Goal: Information Seeking & Learning: Learn about a topic

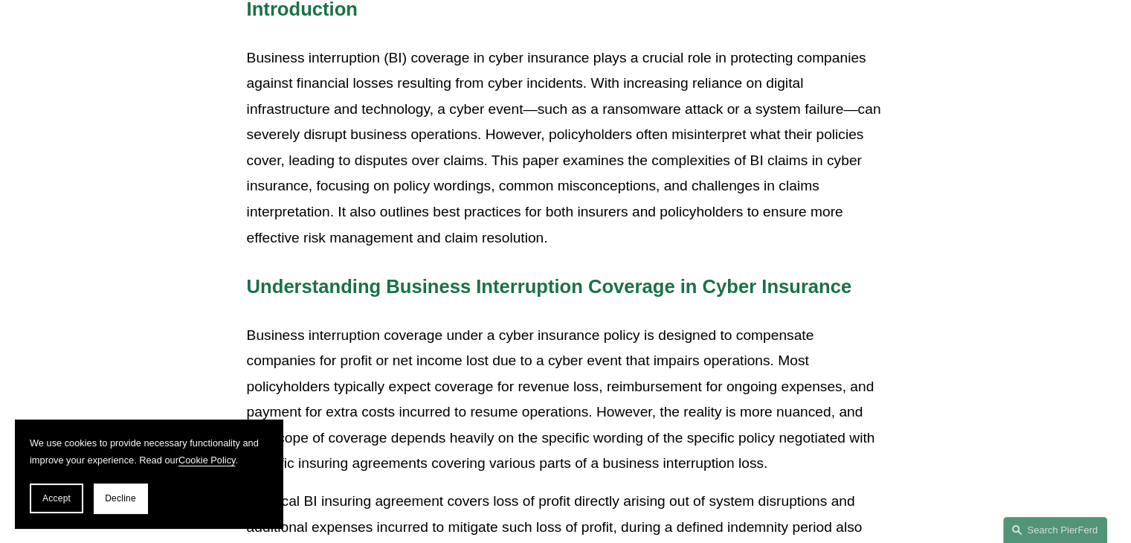
scroll to position [595, 0]
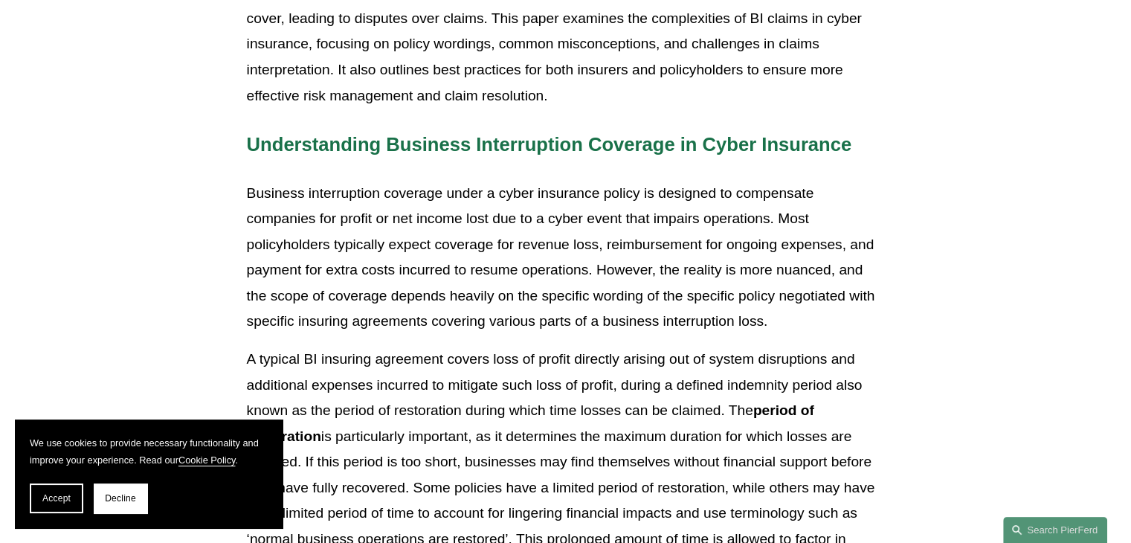
click at [448, 217] on p "Business interruption coverage under a cyber insurance policy is designed to co…" at bounding box center [566, 258] width 638 height 154
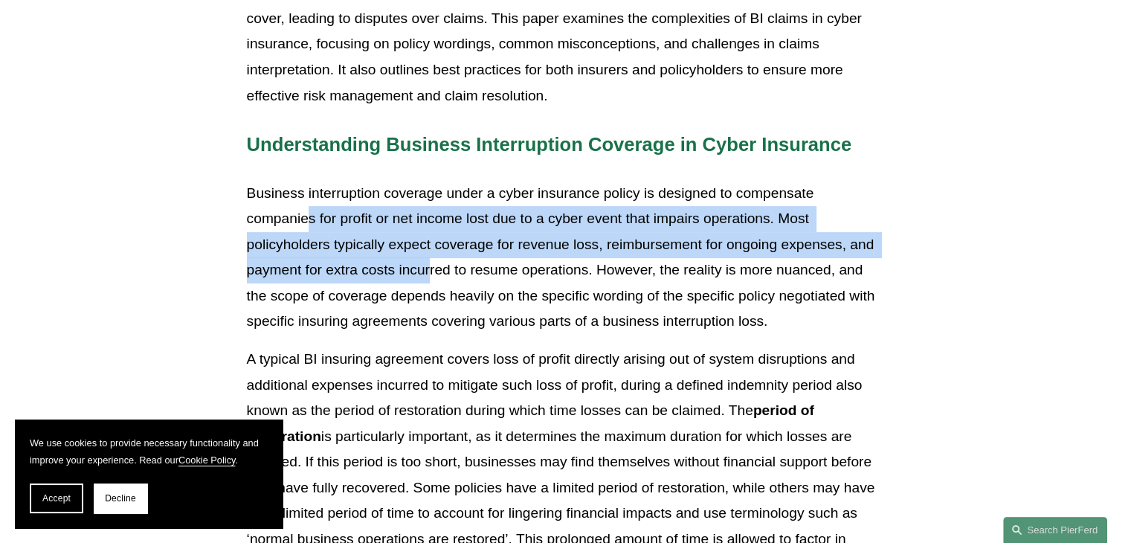
drag, startPoint x: 311, startPoint y: 221, endPoint x: 452, endPoint y: 276, distance: 151.7
click at [439, 266] on p "Business interruption coverage under a cyber insurance policy is designed to co…" at bounding box center [566, 258] width 638 height 154
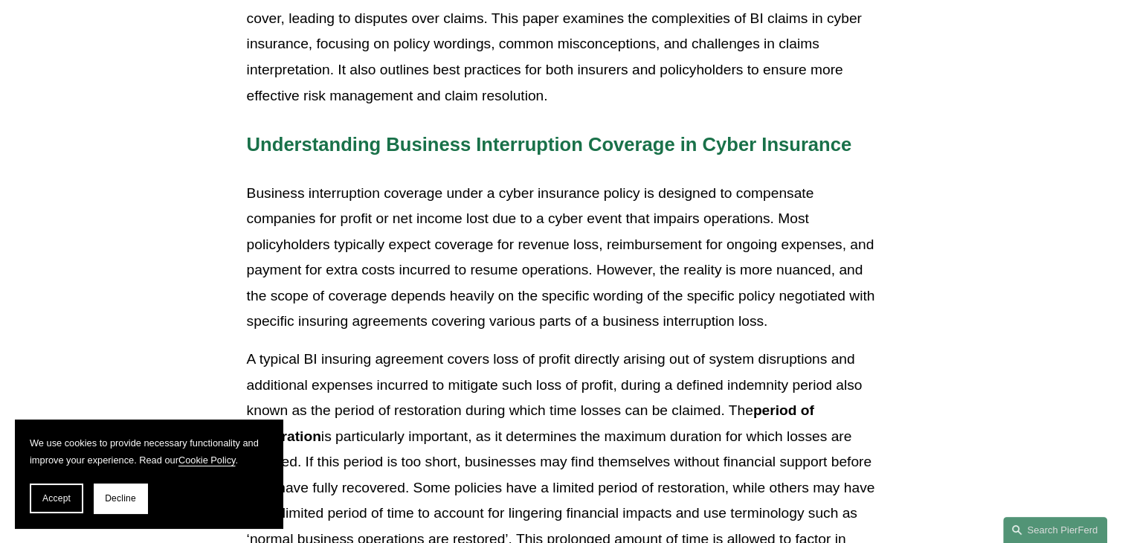
click at [468, 281] on p "Business interruption coverage under a cyber insurance policy is designed to co…" at bounding box center [566, 258] width 638 height 154
click at [473, 305] on p "Business interruption coverage under a cyber insurance policy is designed to co…" at bounding box center [566, 258] width 638 height 154
click at [559, 292] on p "Business interruption coverage under a cyber insurance policy is designed to co…" at bounding box center [566, 258] width 638 height 154
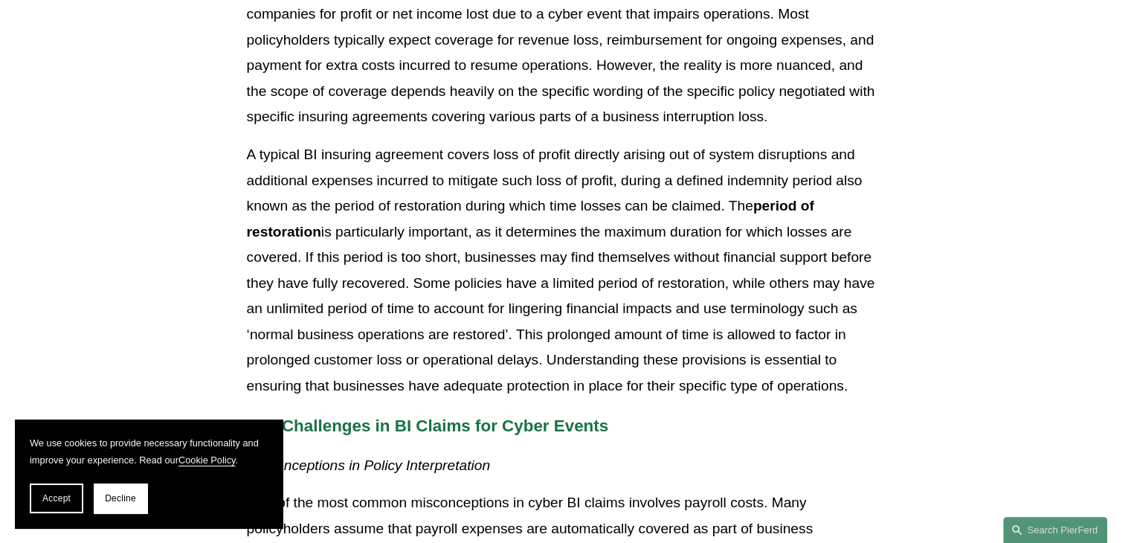
scroll to position [818, 0]
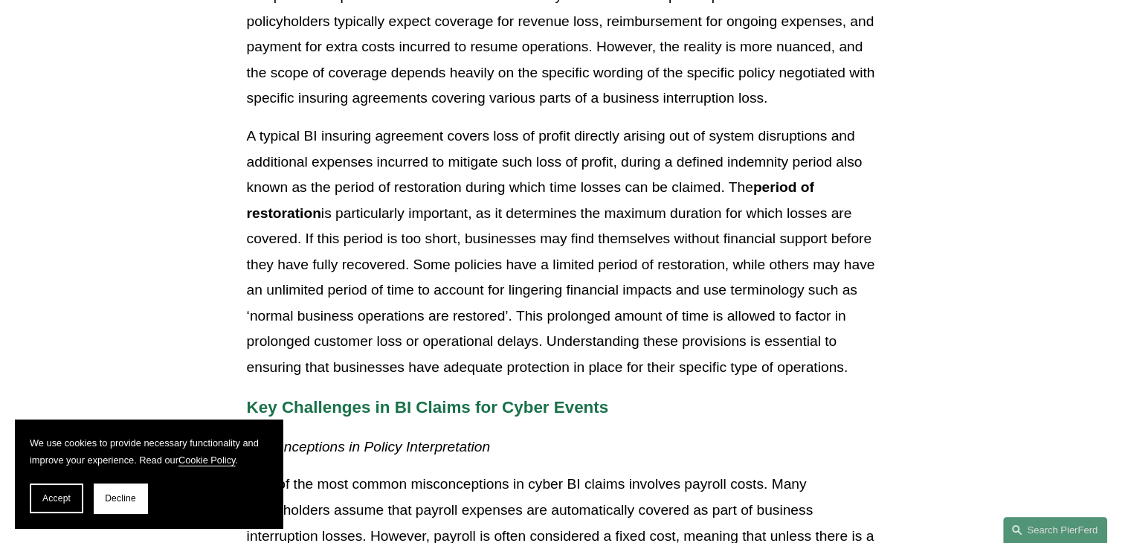
click at [512, 161] on p "A typical BI insuring agreement covers loss of profit directly arising out of s…" at bounding box center [566, 251] width 638 height 257
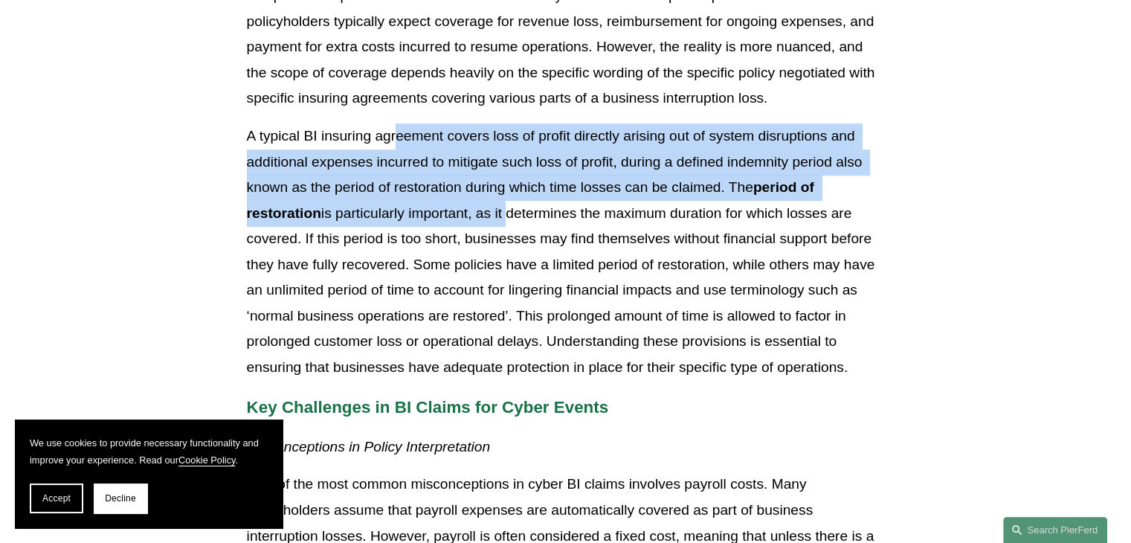
drag, startPoint x: 396, startPoint y: 146, endPoint x: 544, endPoint y: 239, distance: 175.4
click at [510, 227] on p "A typical BI insuring agreement covers loss of profit directly arising out of s…" at bounding box center [566, 251] width 638 height 257
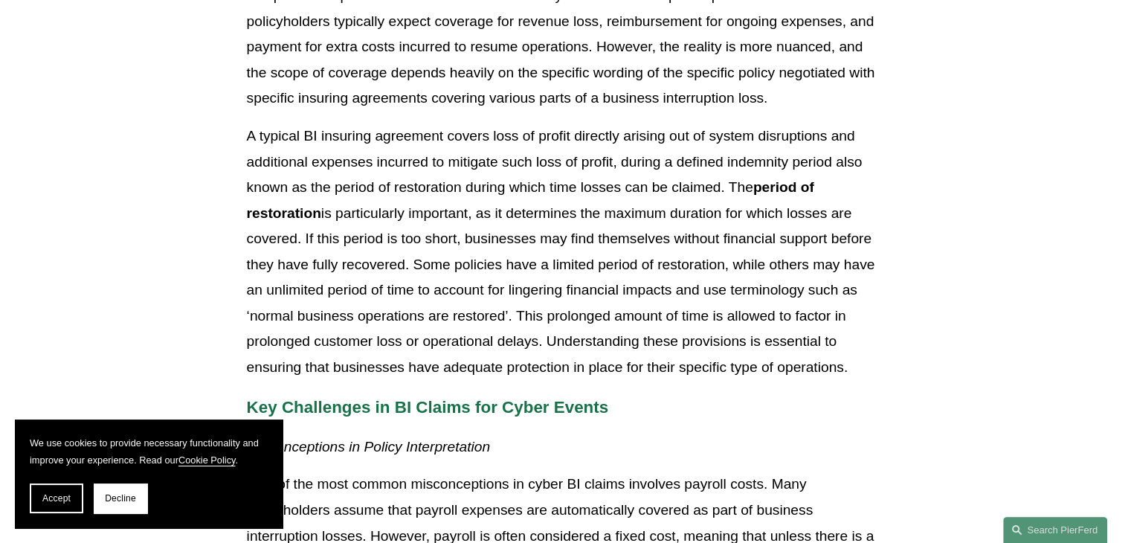
click at [569, 239] on p "A typical BI insuring agreement covers loss of profit directly arising out of s…" at bounding box center [566, 251] width 638 height 257
click at [405, 271] on p "A typical BI insuring agreement covers loss of profit directly arising out of s…" at bounding box center [566, 251] width 638 height 257
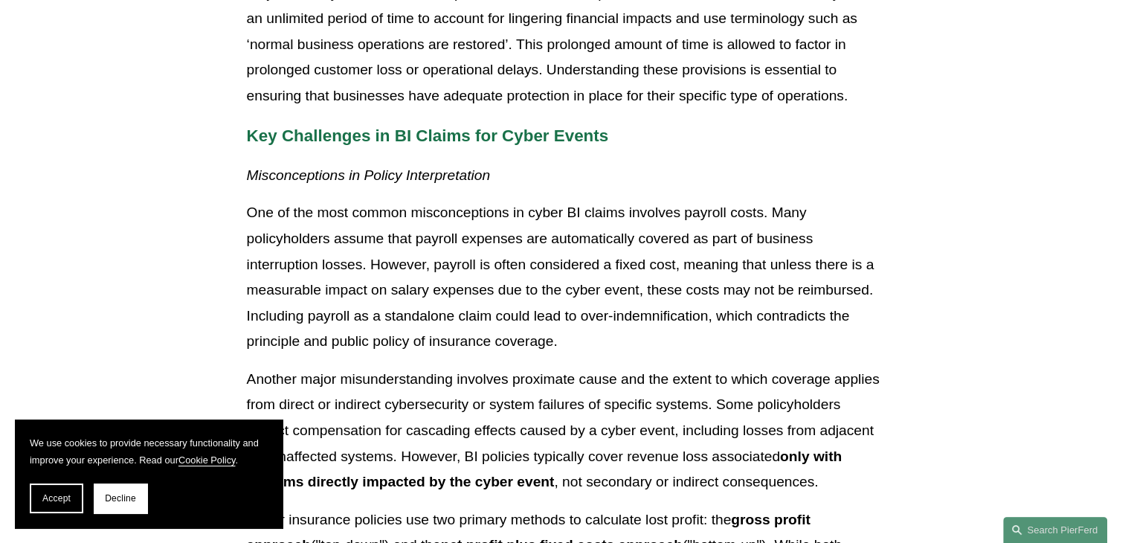
scroll to position [1116, 0]
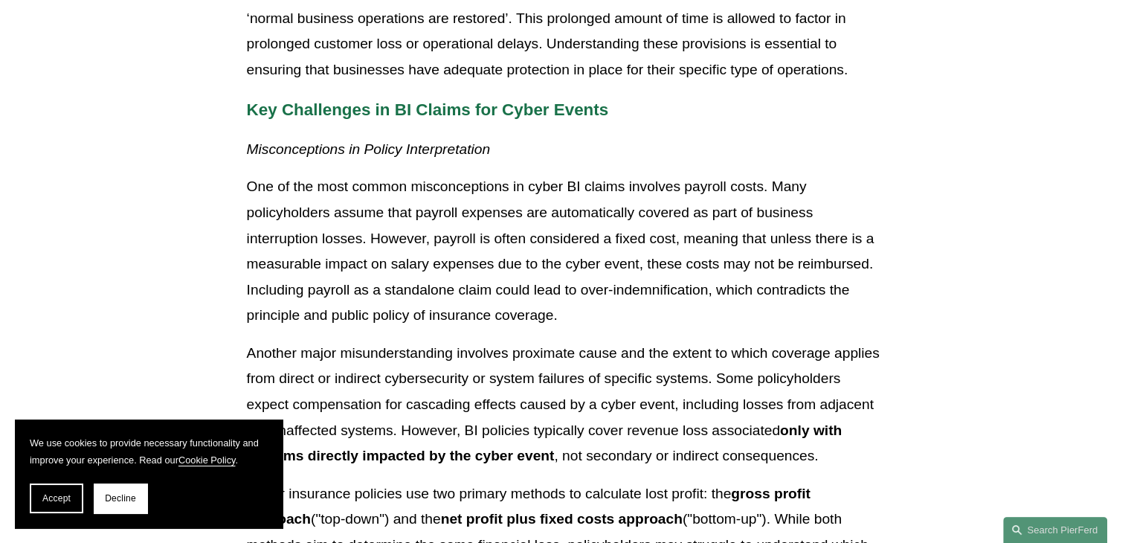
click at [507, 282] on p "One of the most common misconceptions in cyber BI claims involves payroll costs…" at bounding box center [566, 251] width 638 height 154
click at [419, 230] on p "One of the most common misconceptions in cyber BI claims involves payroll costs…" at bounding box center [566, 251] width 638 height 154
click at [352, 187] on p "One of the most common misconceptions in cyber BI claims involves payroll costs…" at bounding box center [566, 251] width 638 height 154
click at [446, 228] on p "One of the most common misconceptions in cyber BI claims involves payroll costs…" at bounding box center [566, 251] width 638 height 154
drag, startPoint x: 366, startPoint y: 218, endPoint x: 535, endPoint y: 232, distance: 169.4
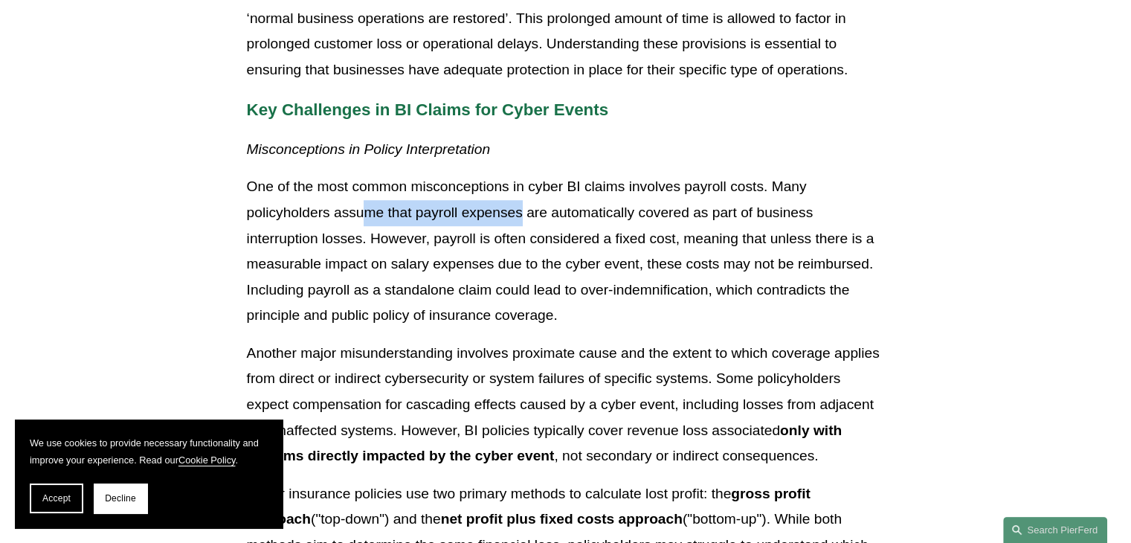
click at [528, 228] on p "One of the most common misconceptions in cyber BI claims involves payroll costs…" at bounding box center [566, 251] width 638 height 154
click at [555, 237] on p "One of the most common misconceptions in cyber BI claims involves payroll costs…" at bounding box center [566, 251] width 638 height 154
click at [657, 260] on p "One of the most common misconceptions in cyber BI claims involves payroll costs…" at bounding box center [566, 251] width 638 height 154
click at [406, 247] on p "One of the most common misconceptions in cyber BI claims involves payroll costs…" at bounding box center [566, 251] width 638 height 154
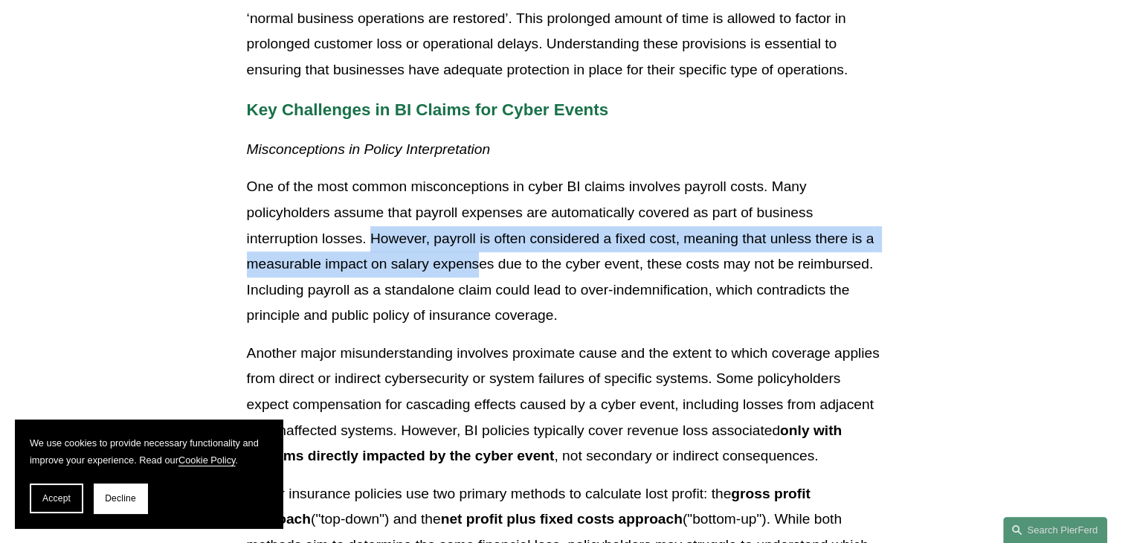
drag, startPoint x: 375, startPoint y: 237, endPoint x: 482, endPoint y: 274, distance: 113.6
click at [482, 274] on p "One of the most common misconceptions in cyber BI claims involves payroll costs…" at bounding box center [566, 251] width 638 height 154
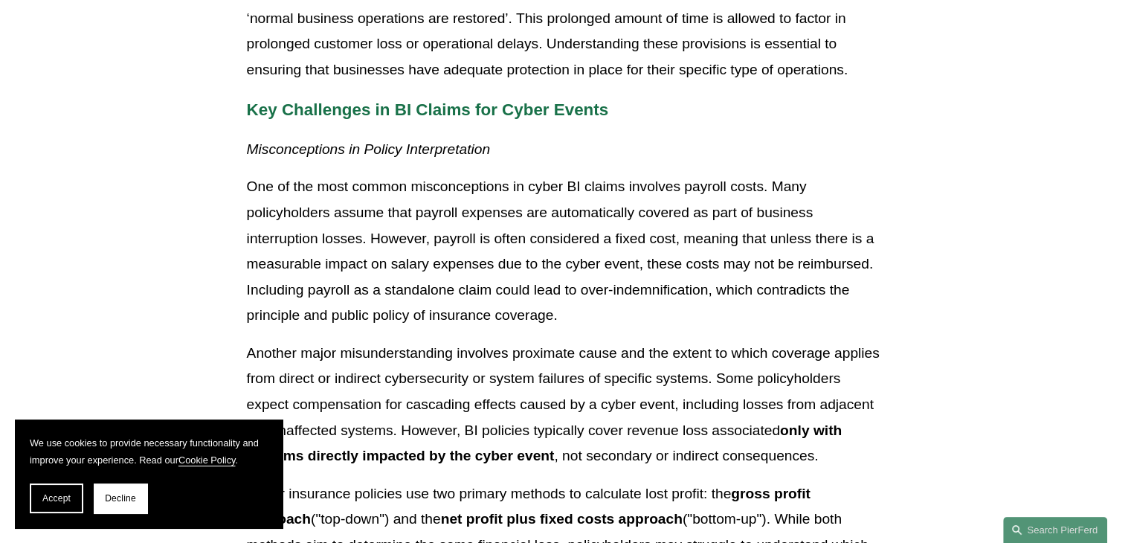
click at [506, 274] on p "One of the most common misconceptions in cyber BI claims involves payroll costs…" at bounding box center [566, 251] width 638 height 154
click at [574, 228] on p "One of the most common misconceptions in cyber BI claims involves payroll costs…" at bounding box center [566, 251] width 638 height 154
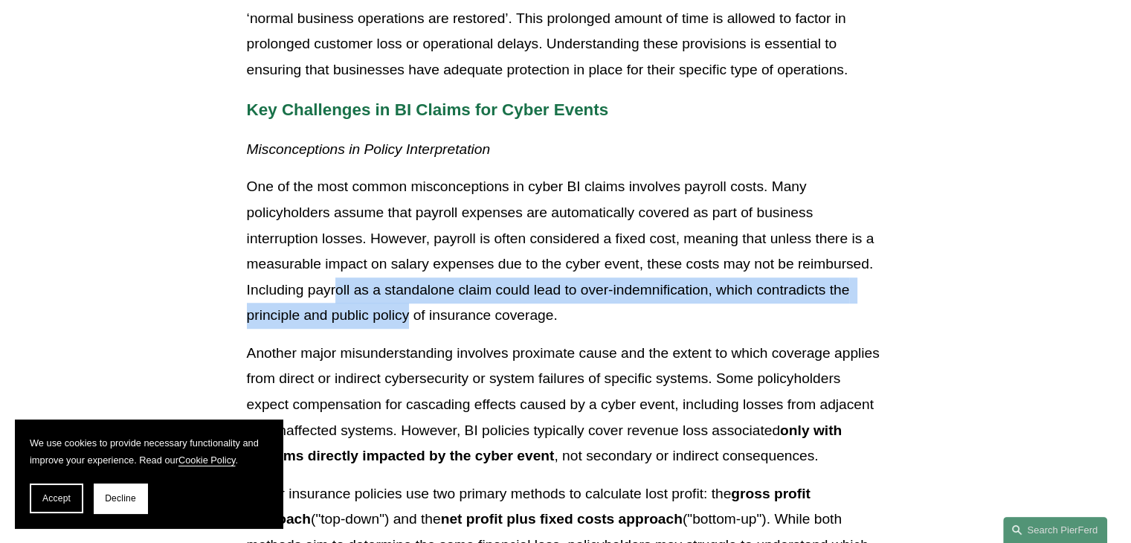
drag, startPoint x: 337, startPoint y: 294, endPoint x: 414, endPoint y: 322, distance: 81.7
click at [411, 321] on p "One of the most common misconceptions in cyber BI claims involves payroll costs…" at bounding box center [566, 251] width 638 height 154
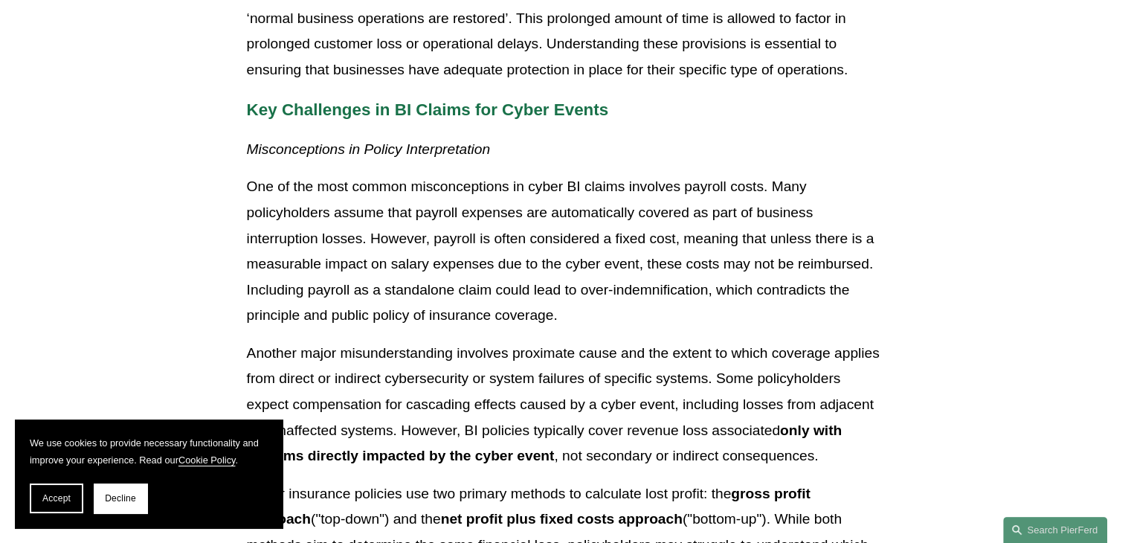
click at [422, 322] on p "One of the most common misconceptions in cyber BI claims involves payroll costs…" at bounding box center [566, 251] width 638 height 154
drag, startPoint x: 361, startPoint y: 349, endPoint x: 533, endPoint y: 369, distance: 173.0
click at [521, 347] on p "Another major misunderstanding involves proximate cause and the extent to which…" at bounding box center [566, 405] width 638 height 129
click at [533, 375] on p "Another major misunderstanding involves proximate cause and the extent to which…" at bounding box center [566, 405] width 638 height 129
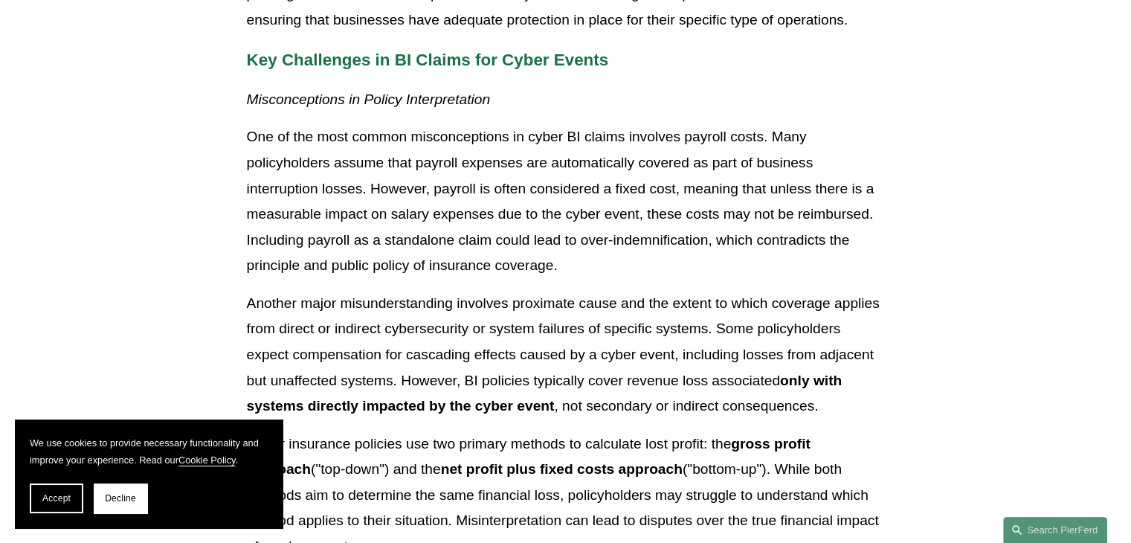
scroll to position [1190, 0]
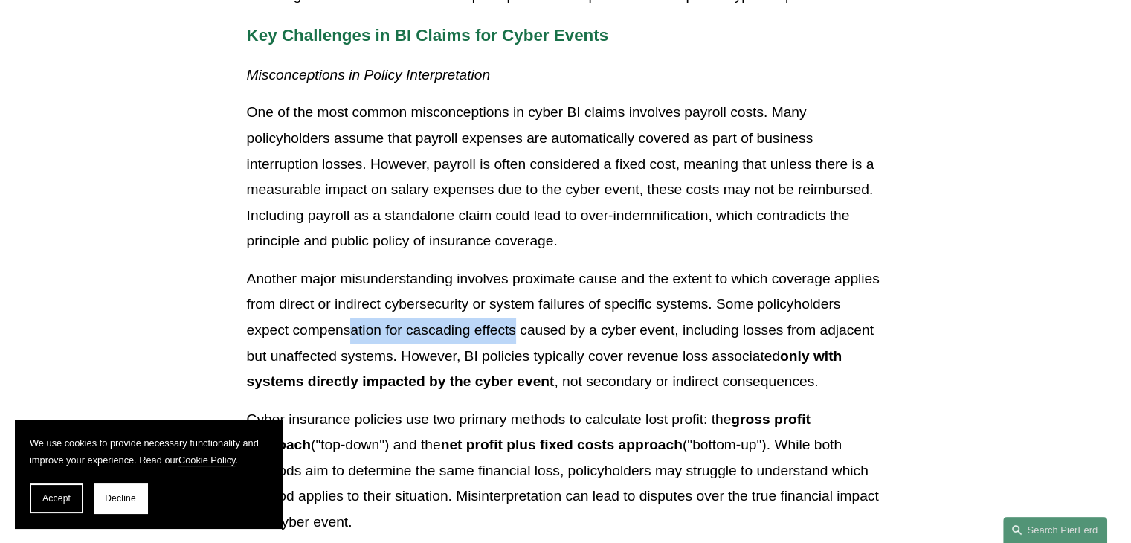
drag, startPoint x: 351, startPoint y: 328, endPoint x: 515, endPoint y: 331, distance: 163.7
click at [515, 331] on p "Another major misunderstanding involves proximate cause and the extent to which…" at bounding box center [566, 330] width 638 height 129
click at [514, 343] on p "Another major misunderstanding involves proximate cause and the extent to which…" at bounding box center [566, 330] width 638 height 129
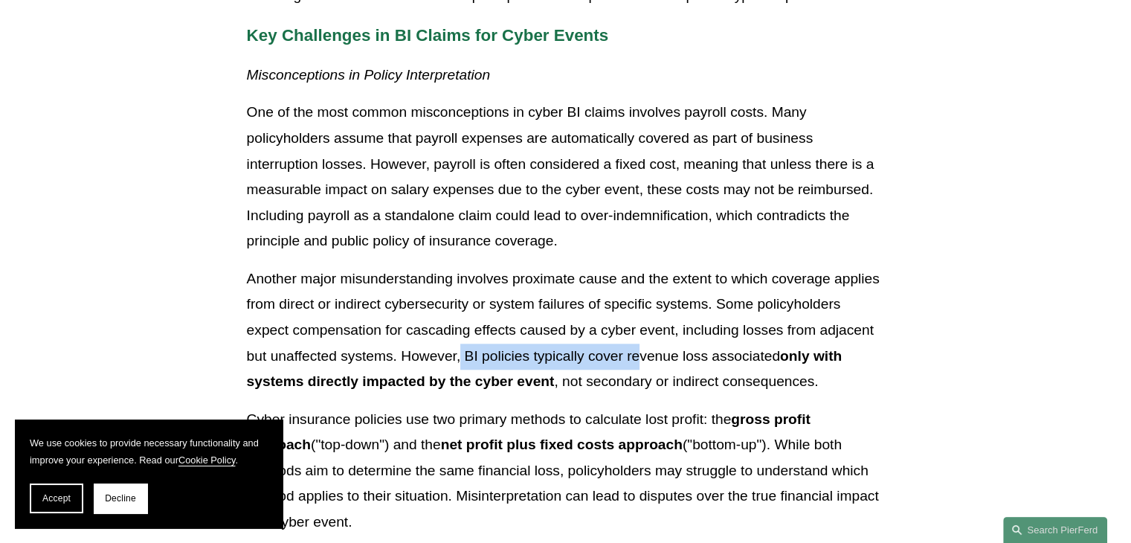
drag, startPoint x: 462, startPoint y: 356, endPoint x: 645, endPoint y: 363, distance: 183.1
click at [645, 363] on p "Another major misunderstanding involves proximate cause and the extent to which…" at bounding box center [566, 330] width 638 height 129
click at [655, 367] on p "Another major misunderstanding involves proximate cause and the extent to which…" at bounding box center [566, 330] width 638 height 129
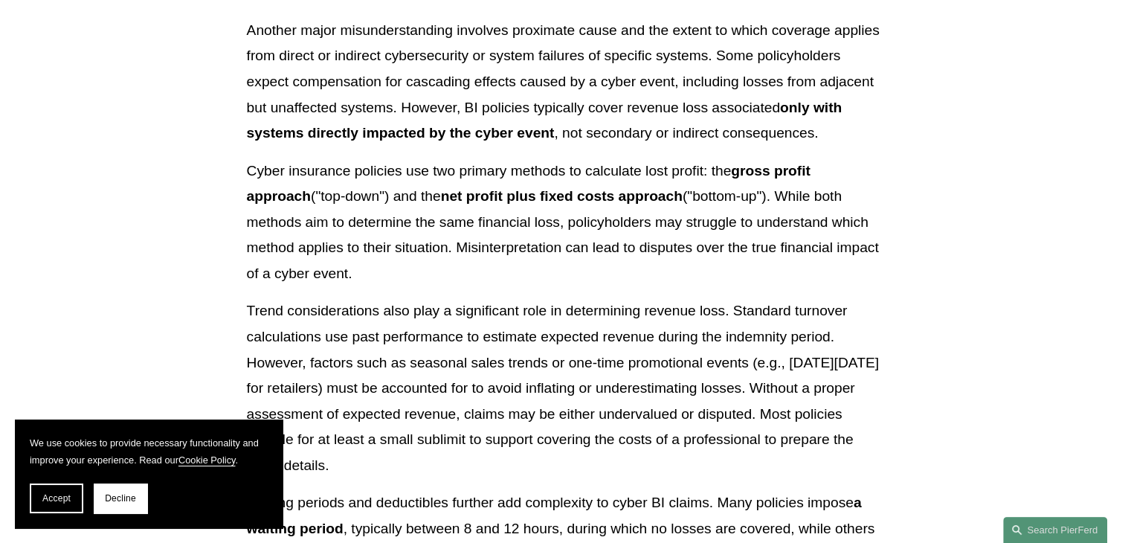
scroll to position [1562, 0]
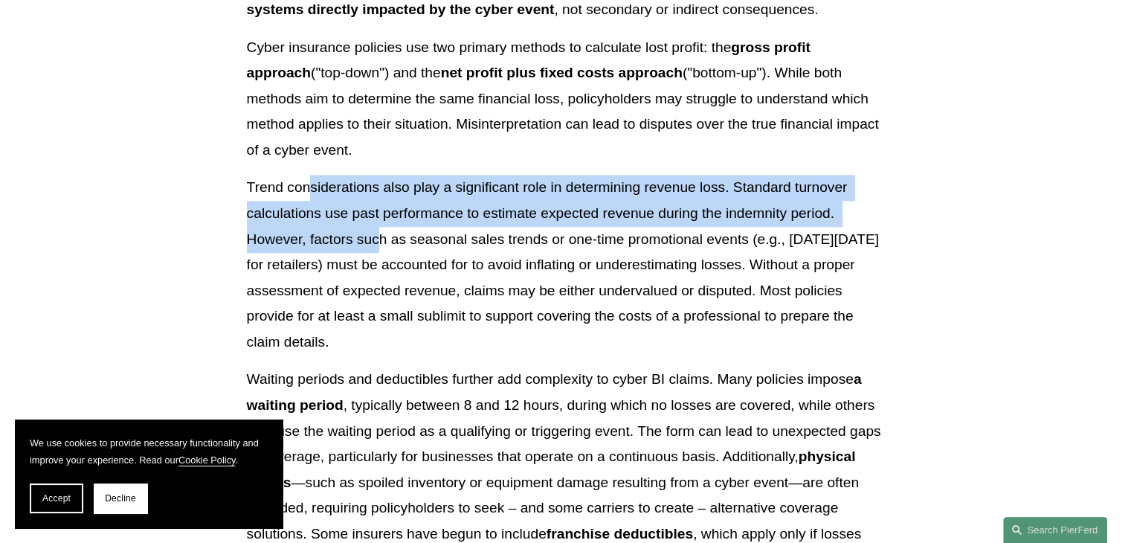
drag, startPoint x: 309, startPoint y: 190, endPoint x: 390, endPoint y: 248, distance: 99.1
click at [387, 248] on p "Trend considerations also play a significant role in determining revenue loss. …" at bounding box center [566, 265] width 638 height 180
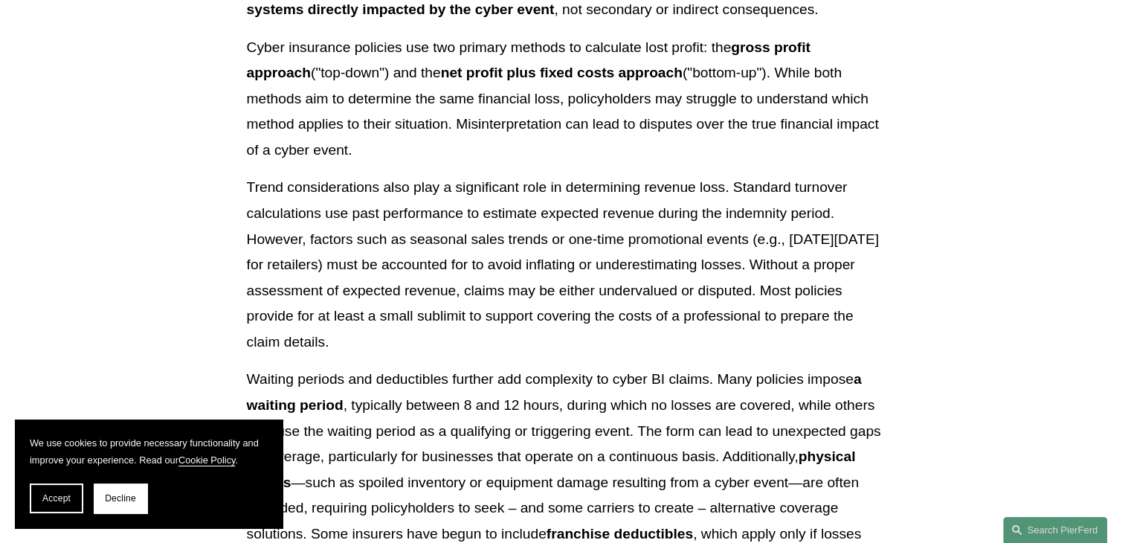
click at [412, 260] on p "Trend considerations also play a significant role in determining revenue loss. …" at bounding box center [566, 265] width 638 height 180
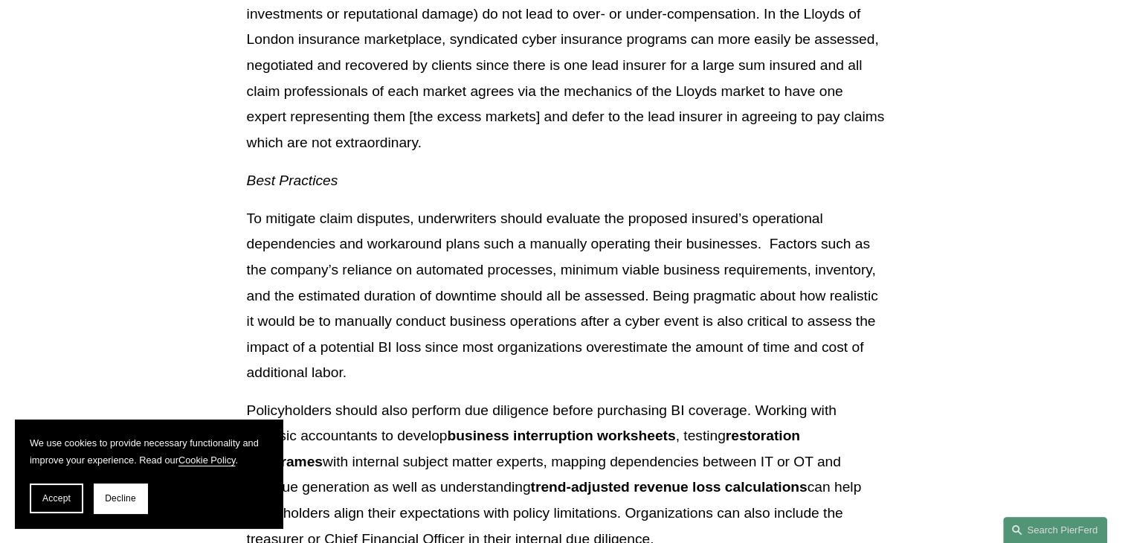
scroll to position [2901, 0]
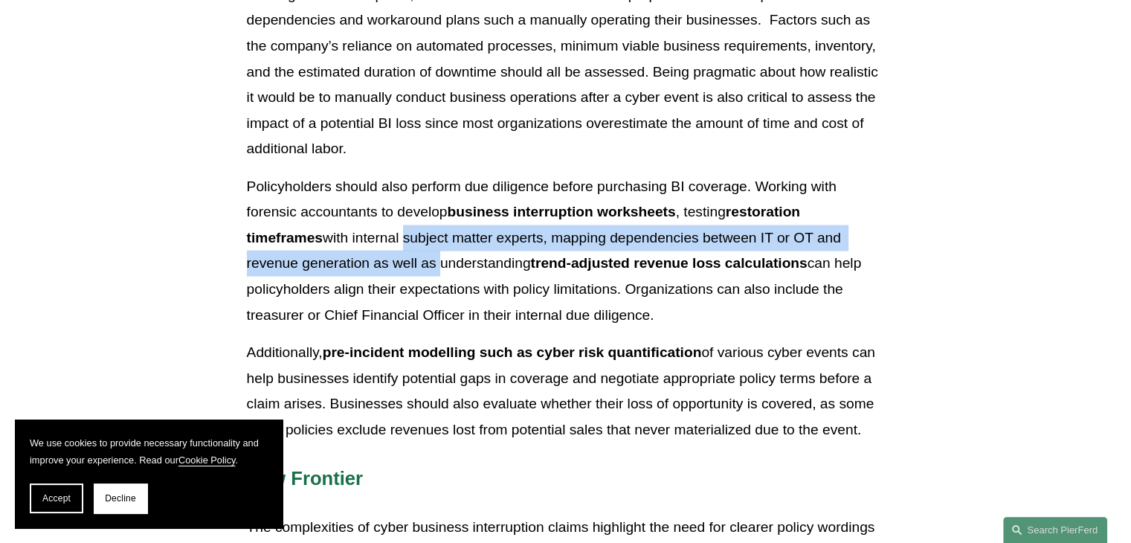
drag, startPoint x: 408, startPoint y: 235, endPoint x: 443, endPoint y: 268, distance: 48.4
click at [443, 268] on p "Policyholders should also perform due diligence before purchasing BI coverage. …" at bounding box center [566, 251] width 638 height 154
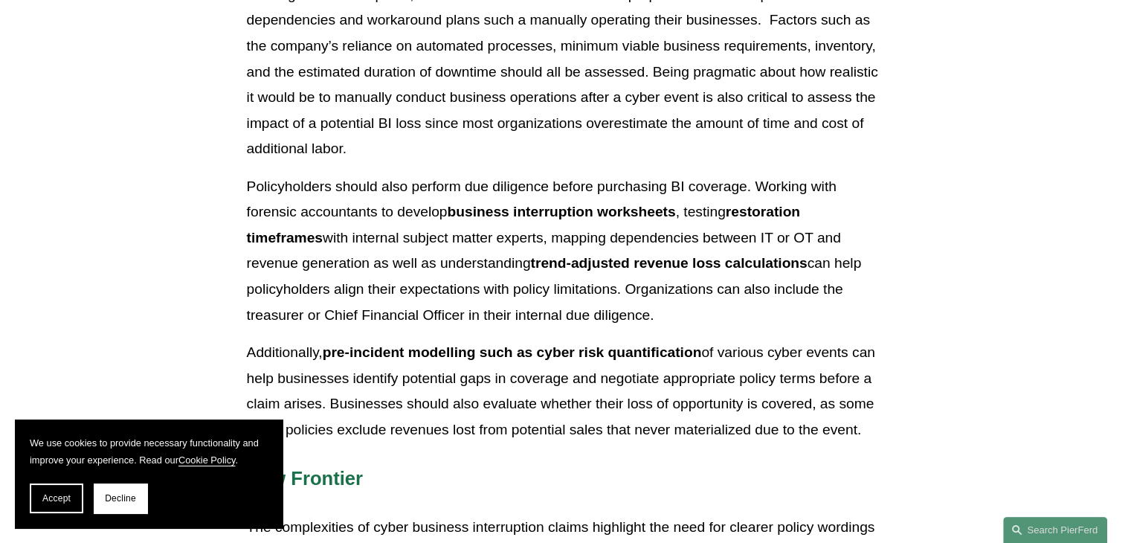
click at [446, 284] on p "Policyholders should also perform due diligence before purchasing BI coverage. …" at bounding box center [566, 251] width 638 height 154
click at [452, 283] on p "Policyholders should also perform due diligence before purchasing BI coverage. …" at bounding box center [566, 251] width 638 height 154
drag, startPoint x: 333, startPoint y: 263, endPoint x: 401, endPoint y: 280, distance: 69.8
click at [400, 278] on p "Policyholders should also perform due diligence before purchasing BI coverage. …" at bounding box center [566, 251] width 638 height 154
click at [416, 286] on p "Policyholders should also perform due diligence before purchasing BI coverage. …" at bounding box center [566, 251] width 638 height 154
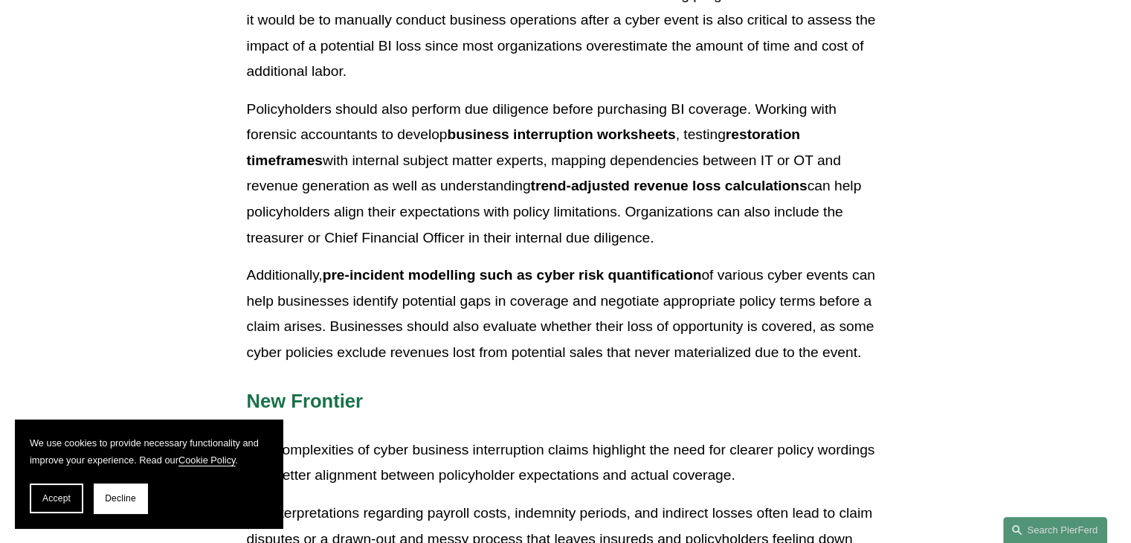
scroll to position [3049, 0]
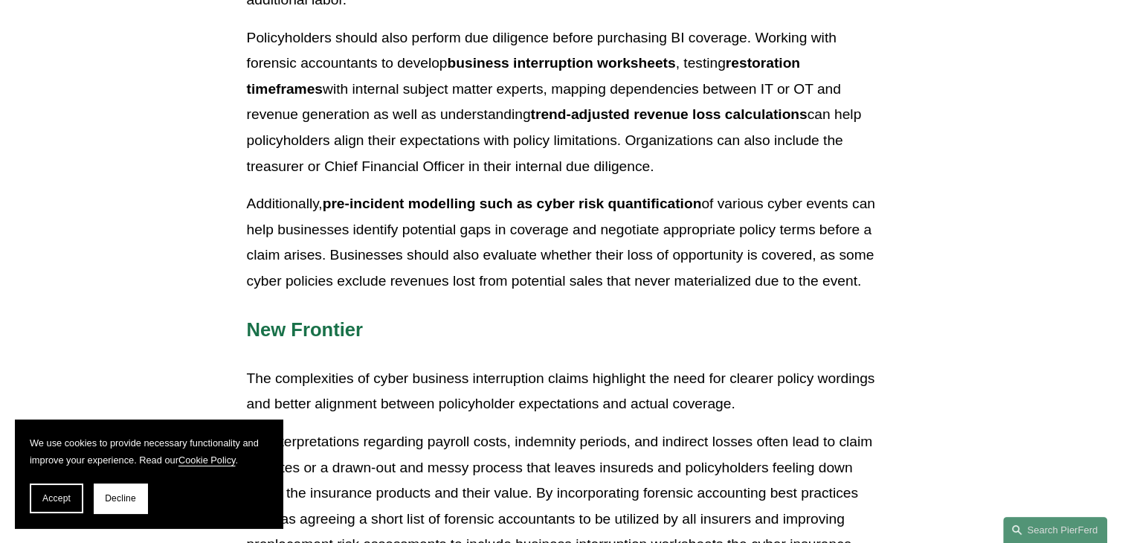
click at [596, 292] on p "Additionally, pre-incident modelling such as cyber risk quantification of vario…" at bounding box center [566, 242] width 638 height 103
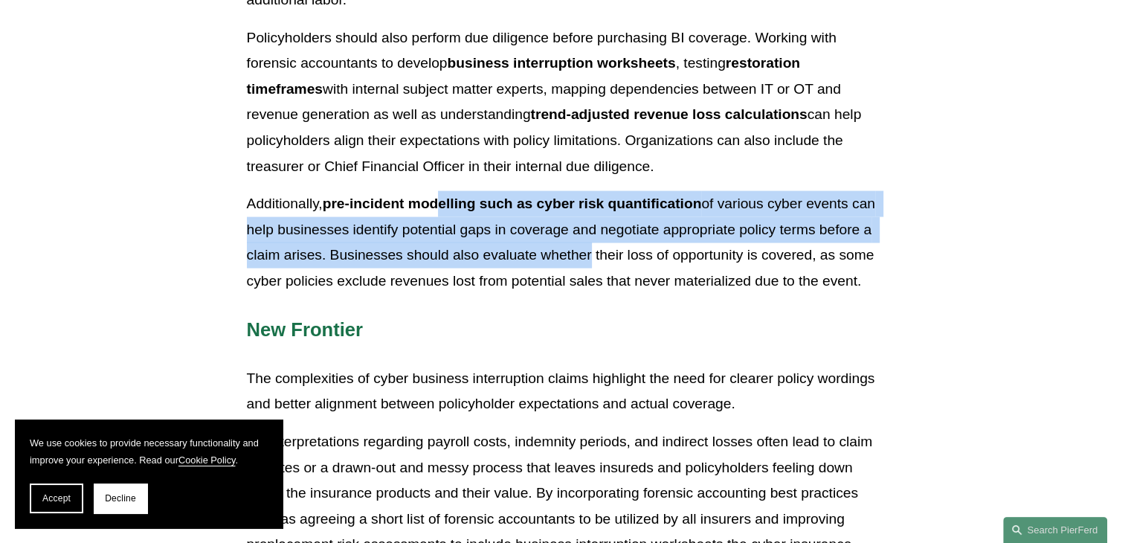
drag, startPoint x: 443, startPoint y: 204, endPoint x: 594, endPoint y: 262, distance: 161.1
click at [586, 259] on p "Additionally, pre-incident modelling such as cyber risk quantification of vario…" at bounding box center [566, 242] width 638 height 103
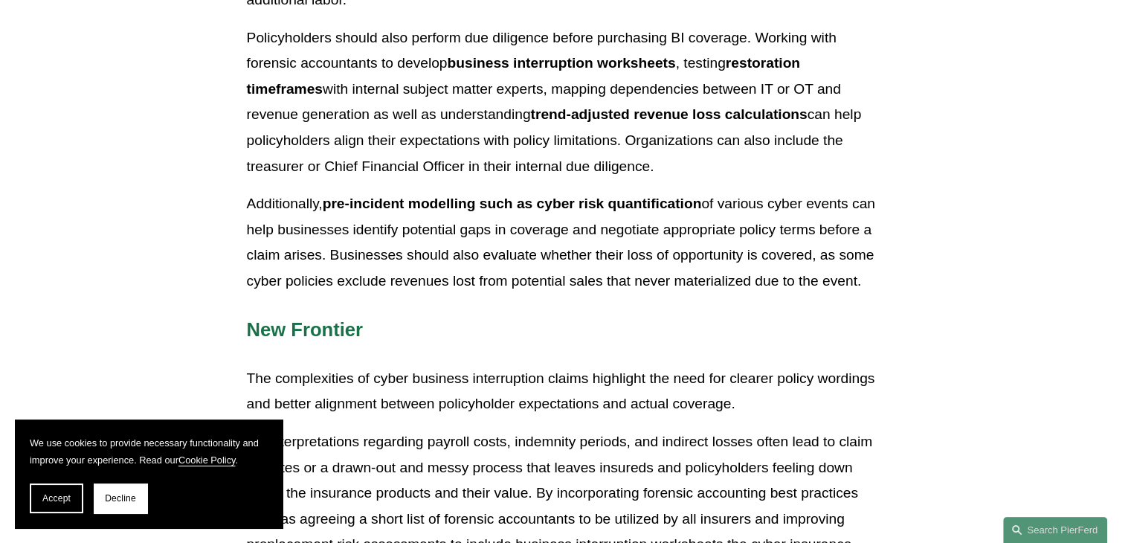
click at [600, 264] on p "Additionally, pre-incident modelling such as cyber risk quantification of vario…" at bounding box center [566, 242] width 638 height 103
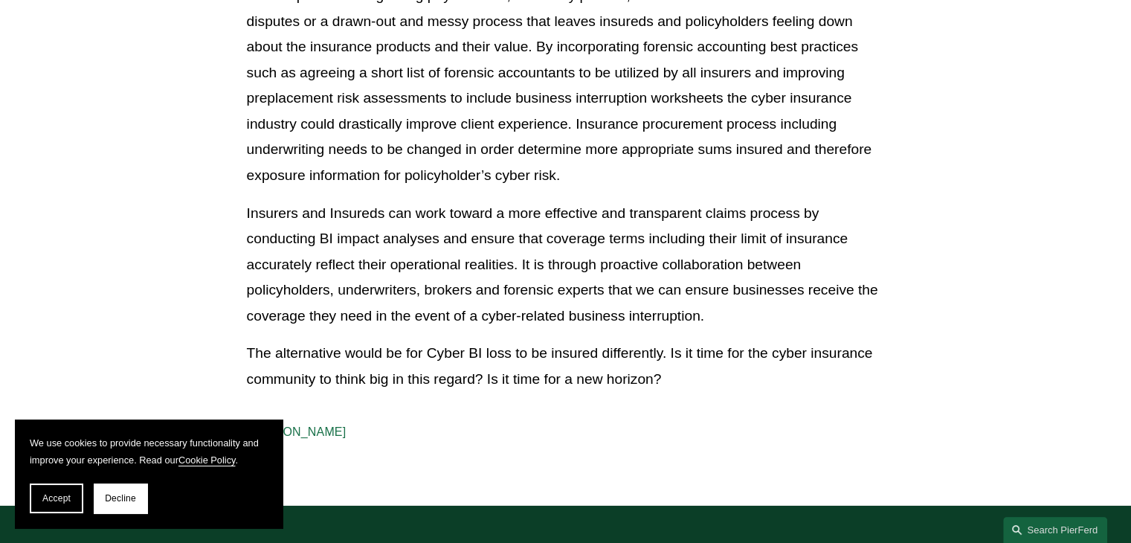
scroll to position [3273, 0]
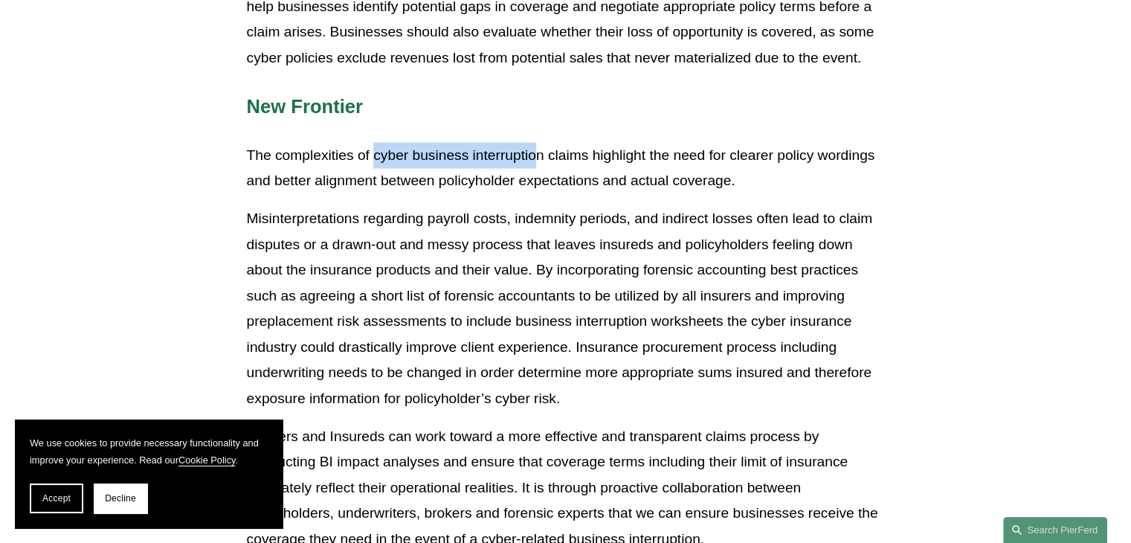
drag, startPoint x: 373, startPoint y: 161, endPoint x: 541, endPoint y: 165, distance: 168.1
click at [538, 164] on p "The complexities of cyber business interruption claims highlight the need for c…" at bounding box center [566, 168] width 638 height 51
click at [548, 171] on p "The complexities of cyber business interruption claims highlight the need for c…" at bounding box center [566, 168] width 638 height 51
click at [381, 330] on p "Misinterpretations regarding payroll costs, indemnity periods, and indirect los…" at bounding box center [566, 309] width 638 height 206
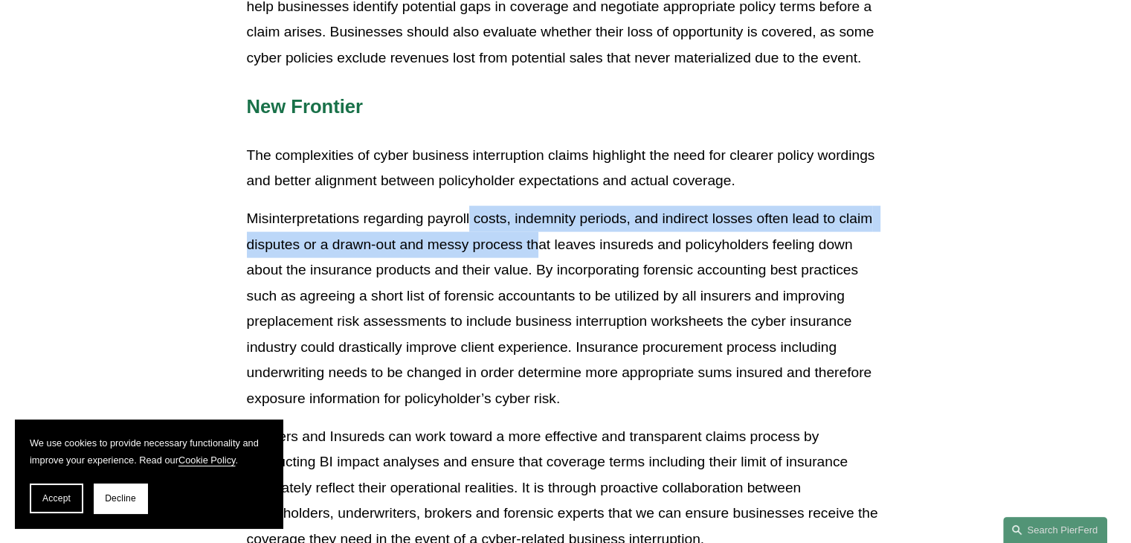
drag, startPoint x: 470, startPoint y: 225, endPoint x: 538, endPoint y: 260, distance: 77.2
click at [538, 248] on p "Misinterpretations regarding payroll costs, indemnity periods, and indirect los…" at bounding box center [566, 309] width 638 height 206
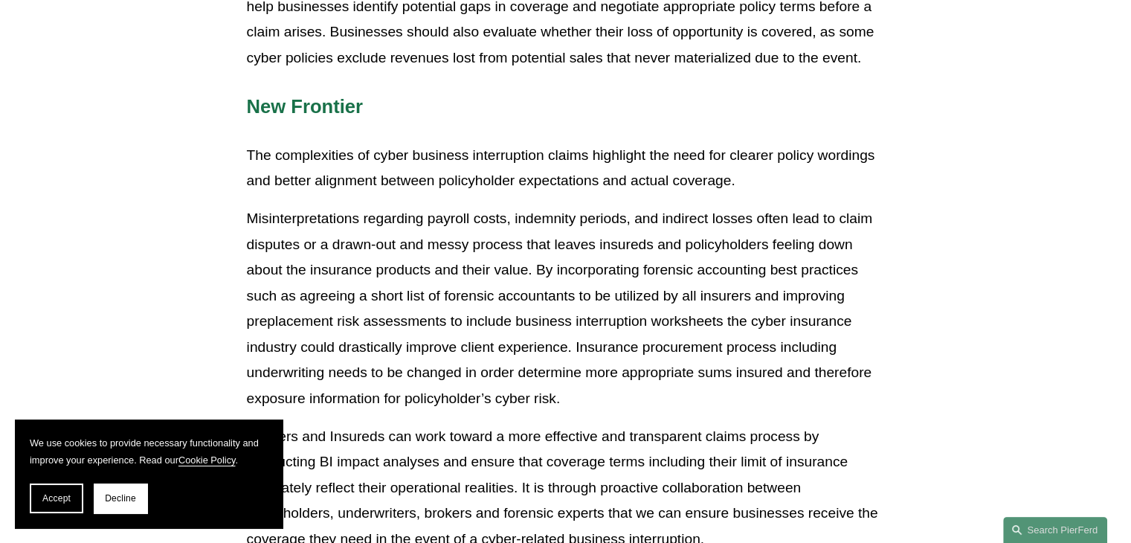
click at [540, 266] on p "Misinterpretations regarding payroll costs, indemnity periods, and indirect los…" at bounding box center [566, 309] width 638 height 206
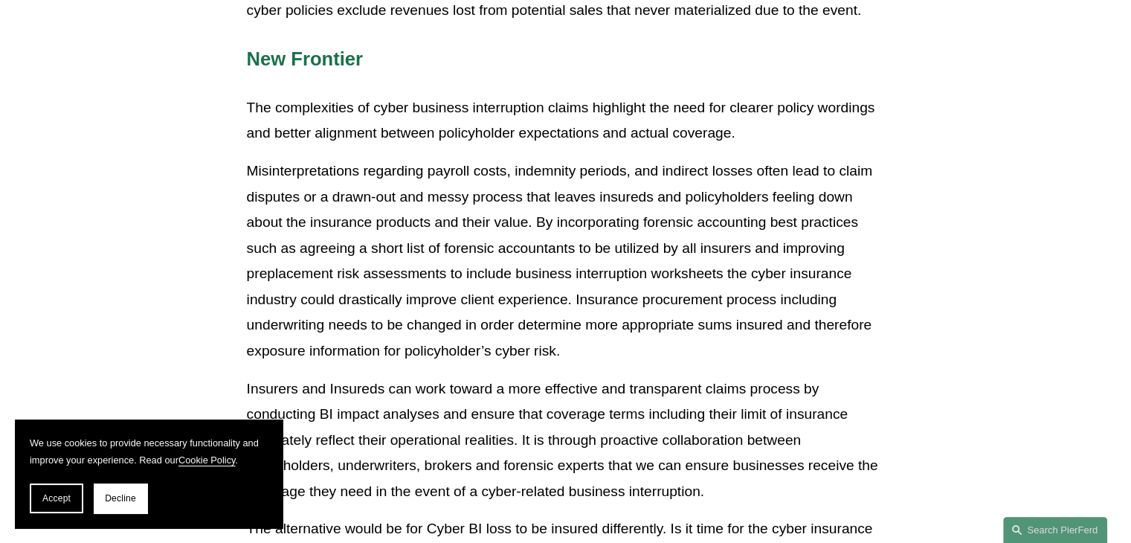
scroll to position [3347, 0]
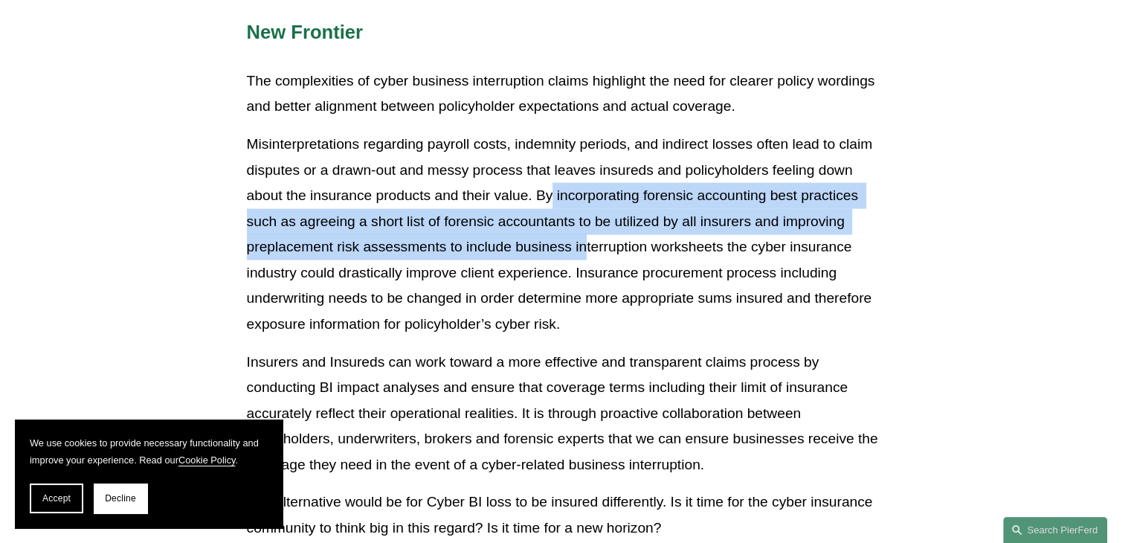
drag, startPoint x: 553, startPoint y: 194, endPoint x: 595, endPoint y: 263, distance: 80.5
click at [592, 261] on p "Misinterpretations regarding payroll costs, indemnity periods, and indirect los…" at bounding box center [566, 235] width 638 height 206
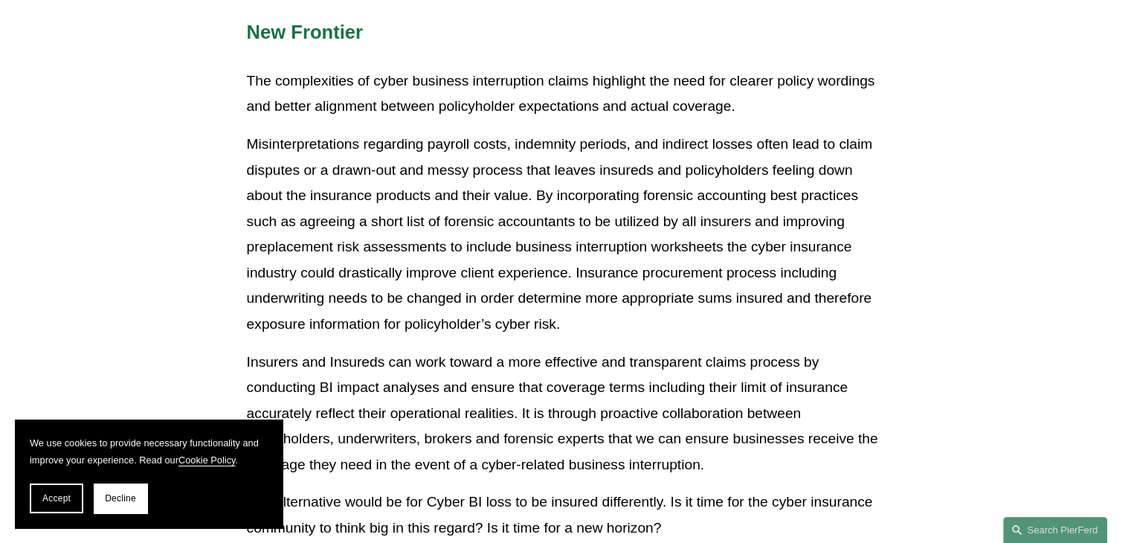
click at [626, 279] on p "Misinterpretations regarding payroll costs, indemnity periods, and indirect los…" at bounding box center [566, 235] width 638 height 206
click at [611, 318] on p "Misinterpretations regarding payroll costs, indemnity periods, and indirect los…" at bounding box center [566, 235] width 638 height 206
click at [647, 233] on p "Misinterpretations regarding payroll costs, indemnity periods, and indirect los…" at bounding box center [566, 235] width 638 height 206
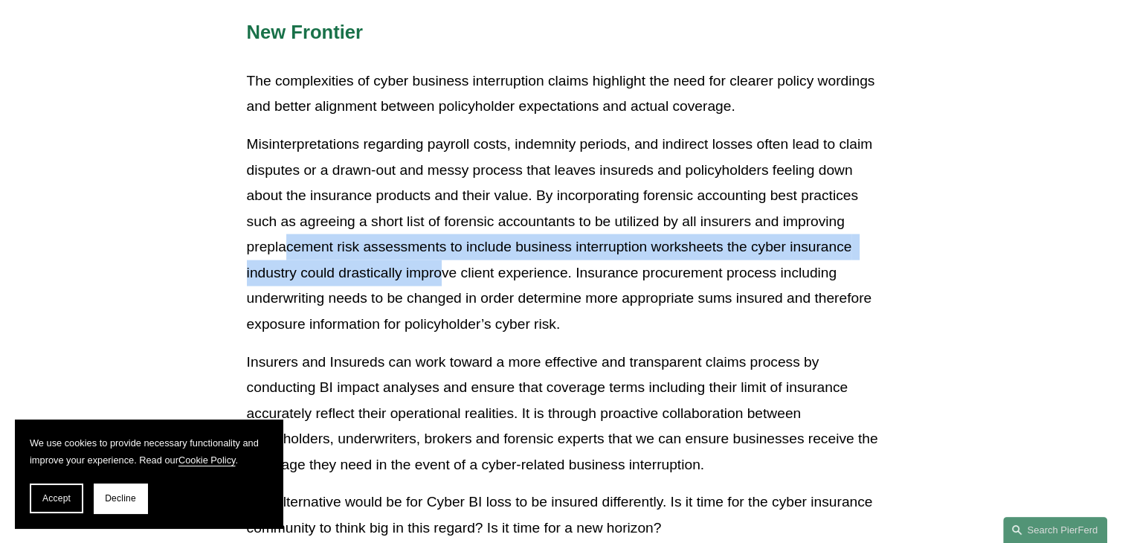
drag, startPoint x: 283, startPoint y: 247, endPoint x: 448, endPoint y: 280, distance: 169.2
click at [442, 263] on p "Misinterpretations regarding payroll costs, indemnity periods, and indirect los…" at bounding box center [566, 235] width 638 height 206
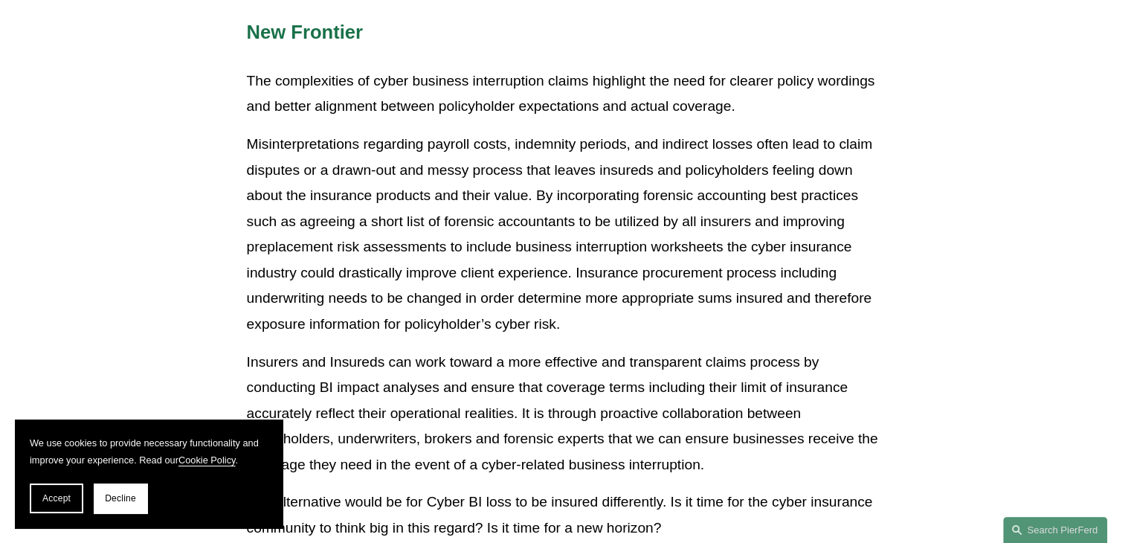
drag, startPoint x: 450, startPoint y: 292, endPoint x: 455, endPoint y: 320, distance: 28.0
click at [450, 295] on p "Misinterpretations regarding payroll costs, indemnity periods, and indirect los…" at bounding box center [566, 235] width 638 height 206
click at [457, 322] on p "Misinterpretations regarding payroll costs, indemnity periods, and indirect los…" at bounding box center [566, 235] width 638 height 206
click at [378, 261] on p "Misinterpretations regarding payroll costs, indemnity periods, and indirect los…" at bounding box center [566, 235] width 638 height 206
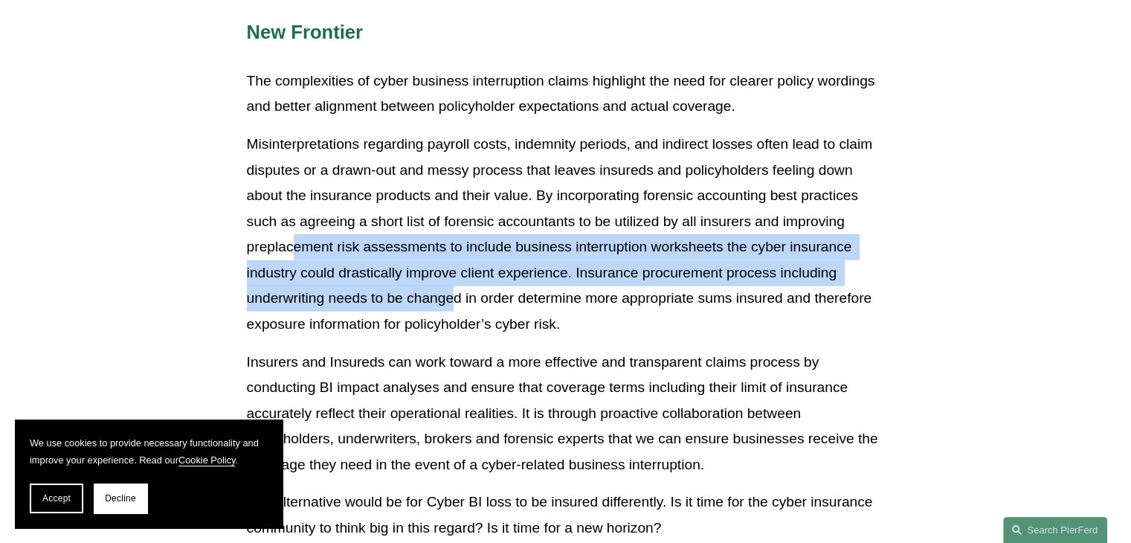
drag, startPoint x: 293, startPoint y: 245, endPoint x: 523, endPoint y: 298, distance: 235.8
click at [483, 294] on p "Misinterpretations regarding payroll costs, indemnity periods, and indirect los…" at bounding box center [566, 235] width 638 height 206
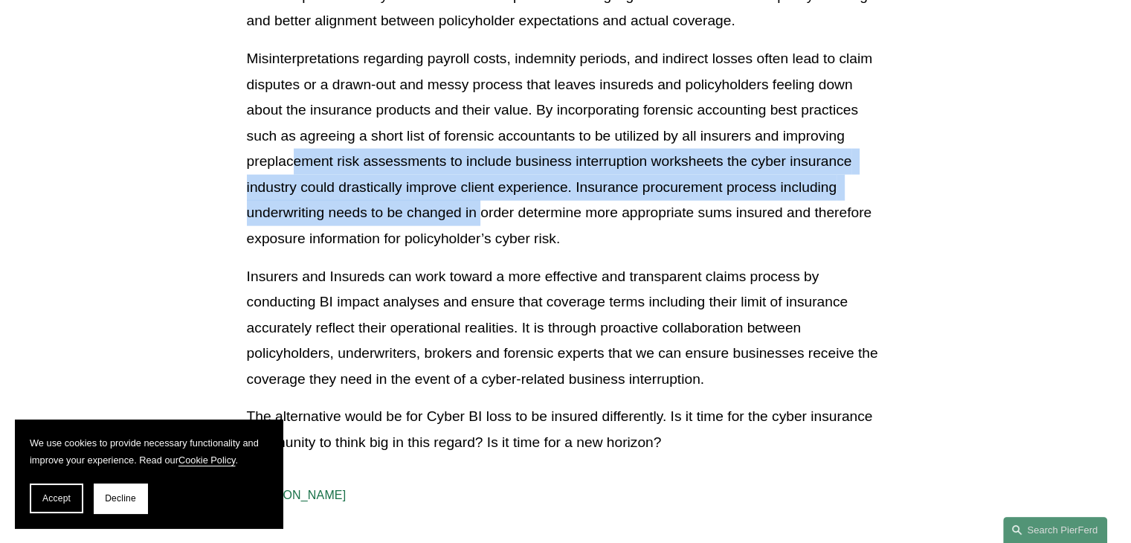
scroll to position [3496, 0]
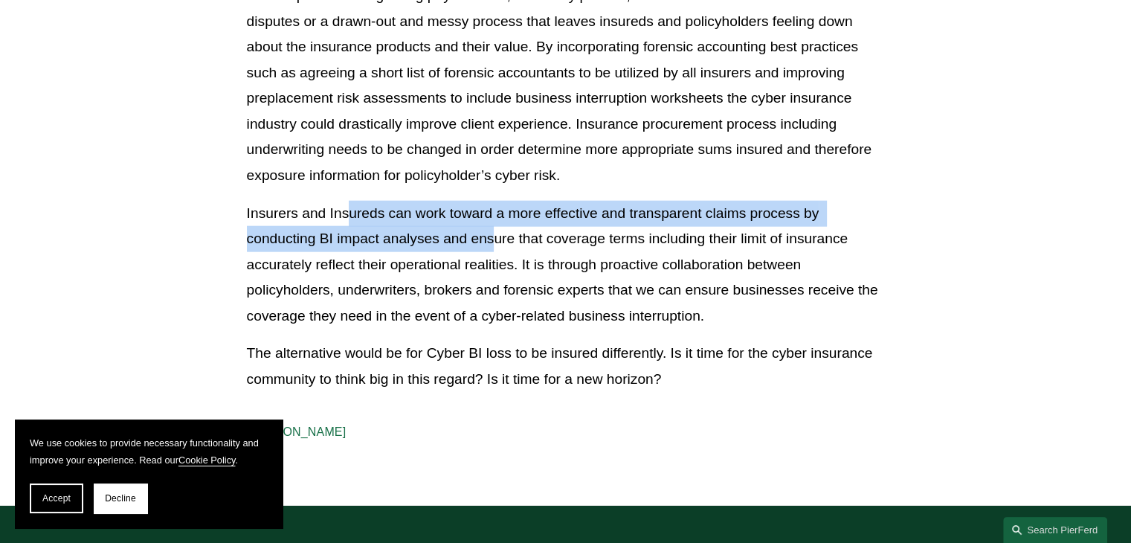
drag, startPoint x: 350, startPoint y: 210, endPoint x: 513, endPoint y: 292, distance: 182.6
click at [509, 283] on p "Insurers and Insureds can work toward a more effective and transparent claims p…" at bounding box center [566, 265] width 638 height 129
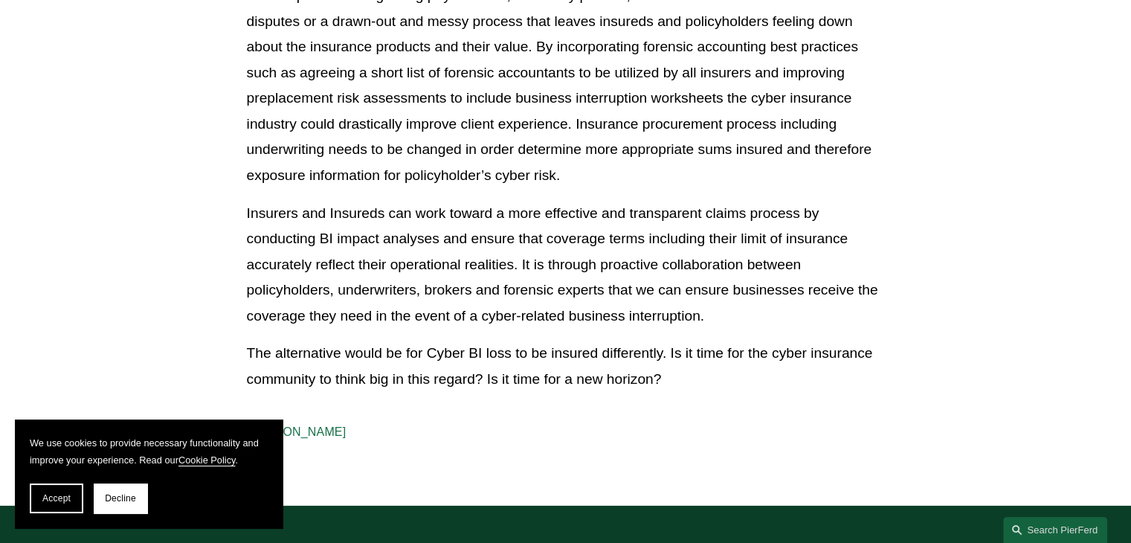
drag, startPoint x: 530, startPoint y: 341, endPoint x: 451, endPoint y: 367, distance: 82.8
click at [530, 342] on p "The alternative would be for Cyber BI loss to be insured differently. Is it tim…" at bounding box center [566, 366] width 638 height 51
